Goal: Find specific page/section: Find specific page/section

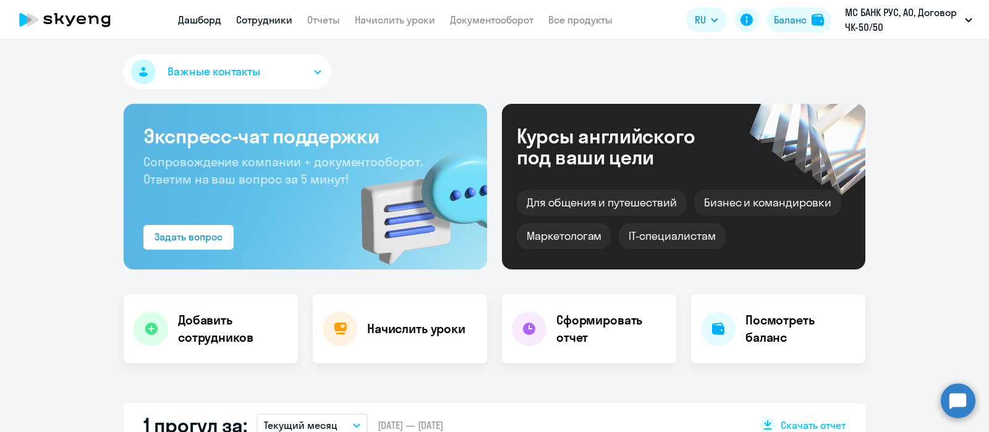
click at [272, 24] on link "Сотрудники" at bounding box center [264, 20] width 56 height 12
select select "30"
click at [269, 19] on link "Сотрудники" at bounding box center [264, 20] width 56 height 12
select select "30"
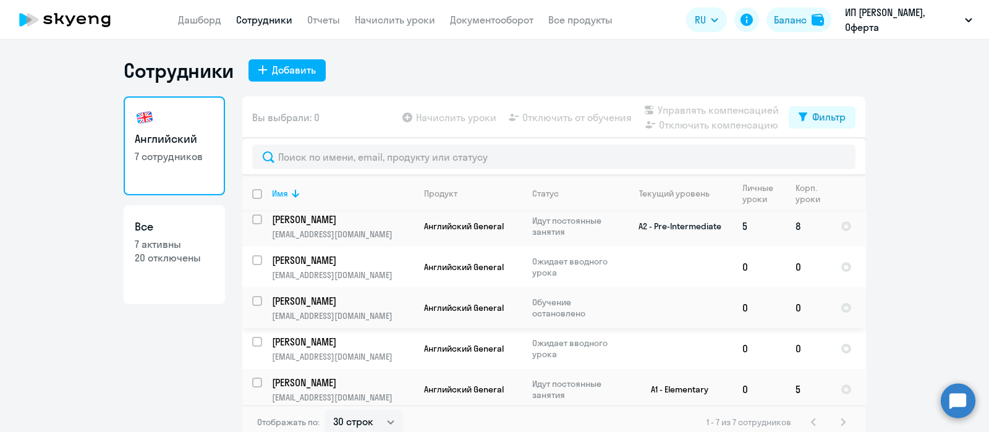
scroll to position [90, 0]
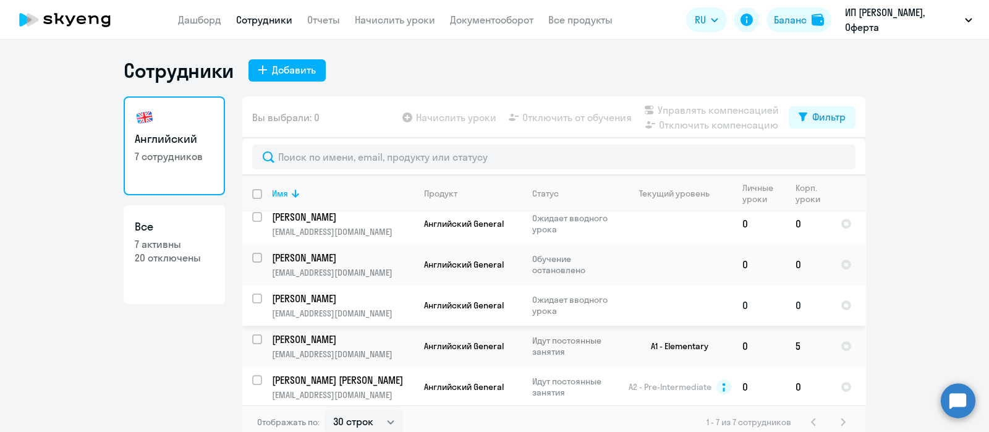
click at [322, 311] on p "sabinapetrova13@gmail.com" at bounding box center [343, 313] width 142 height 11
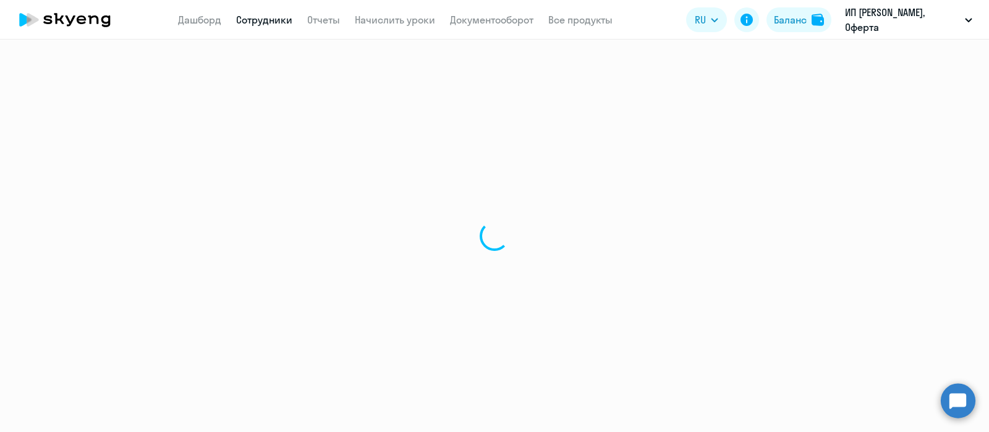
select select "english"
